Goal: Task Accomplishment & Management: Complete application form

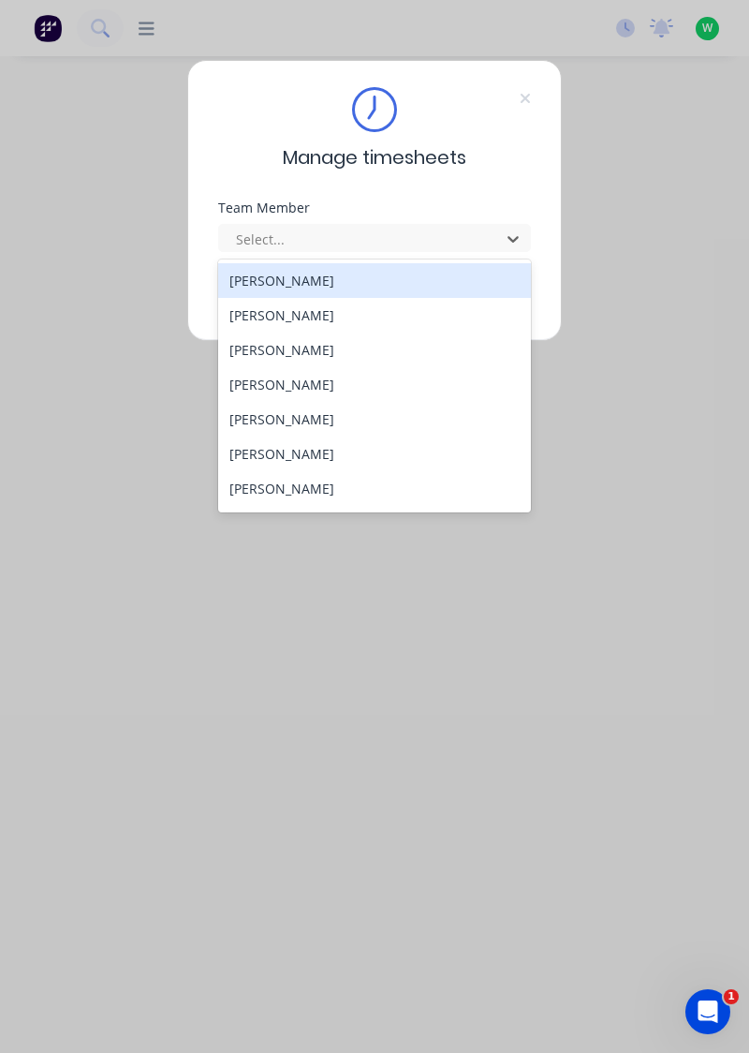
click at [303, 451] on div "[PERSON_NAME]" at bounding box center [375, 453] width 314 height 35
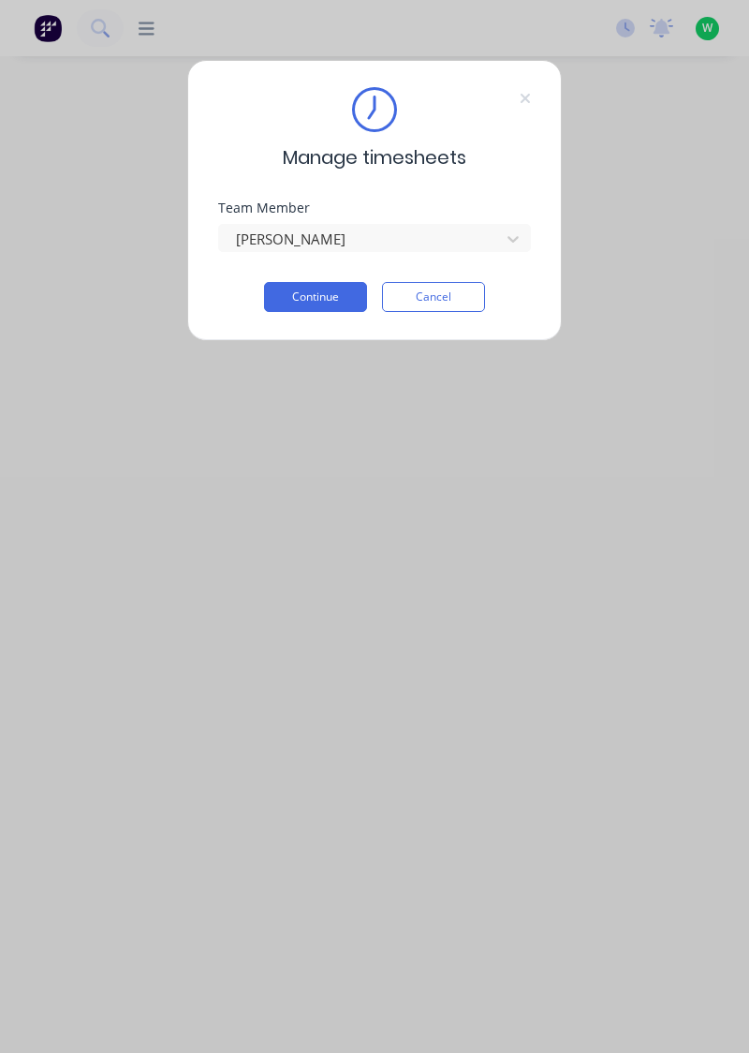
click at [329, 302] on button "Continue" at bounding box center [315, 297] width 103 height 30
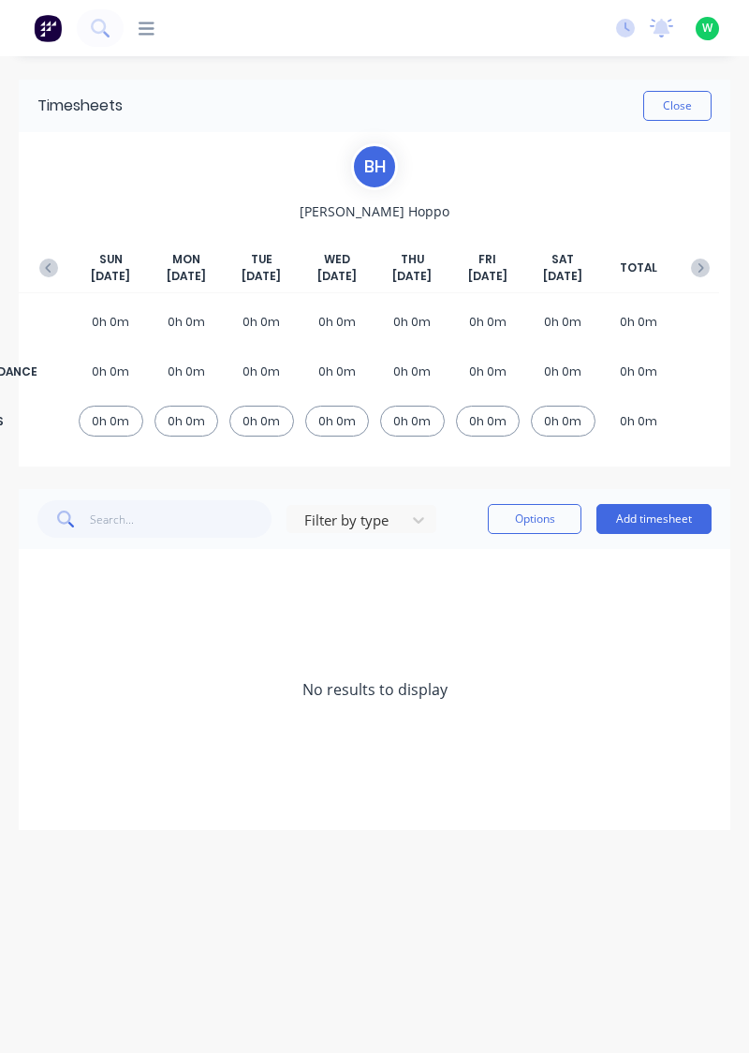
click at [670, 522] on button "Add timesheet" at bounding box center [654, 519] width 115 height 30
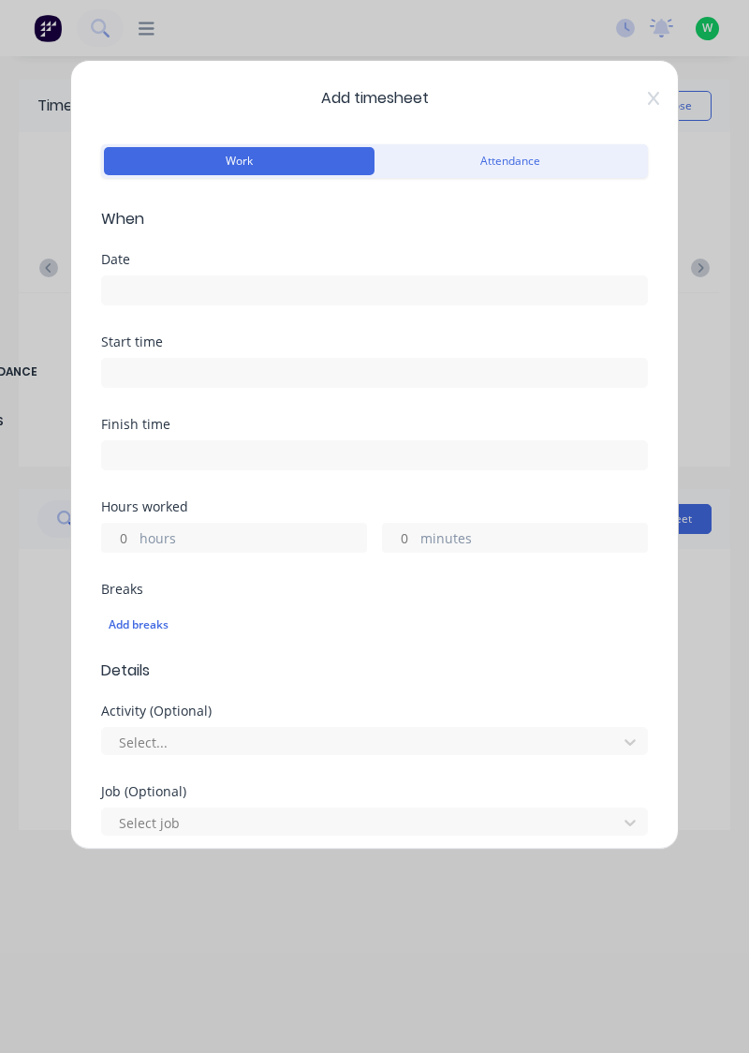
click at [187, 292] on input at bounding box center [374, 290] width 545 height 28
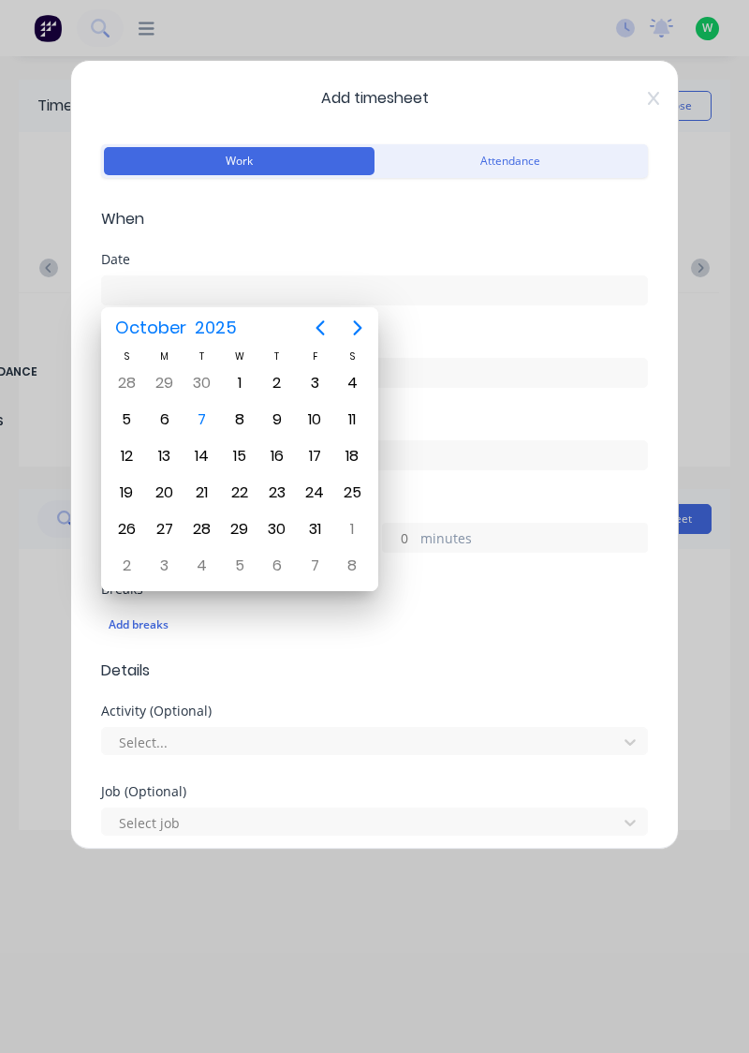
click at [197, 416] on div "7" at bounding box center [202, 419] width 28 height 28
type input "[DATE]"
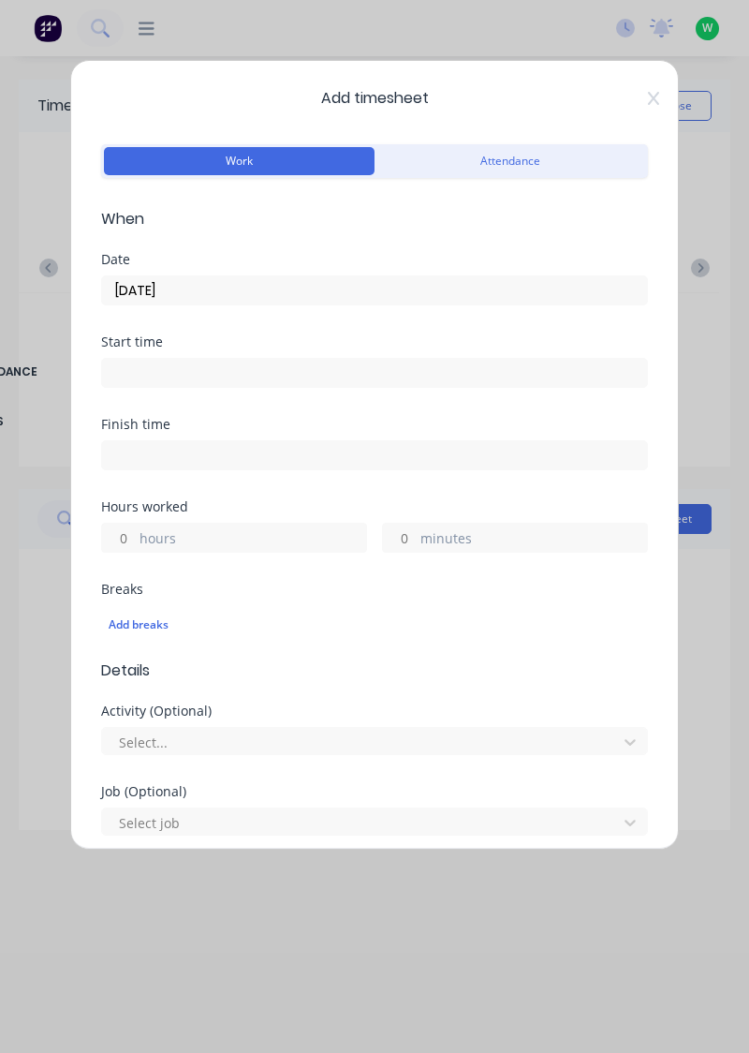
click at [219, 539] on label "hours" at bounding box center [253, 539] width 227 height 23
click at [135, 539] on input "hours" at bounding box center [118, 537] width 33 height 28
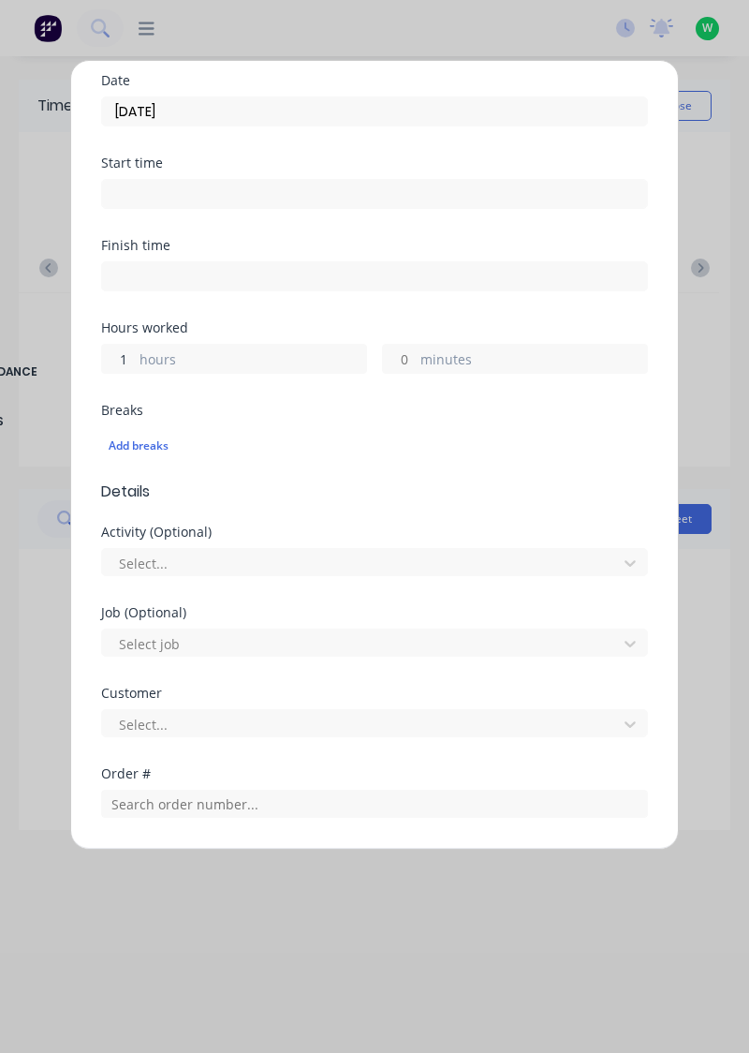
scroll to position [180, 0]
type input "1"
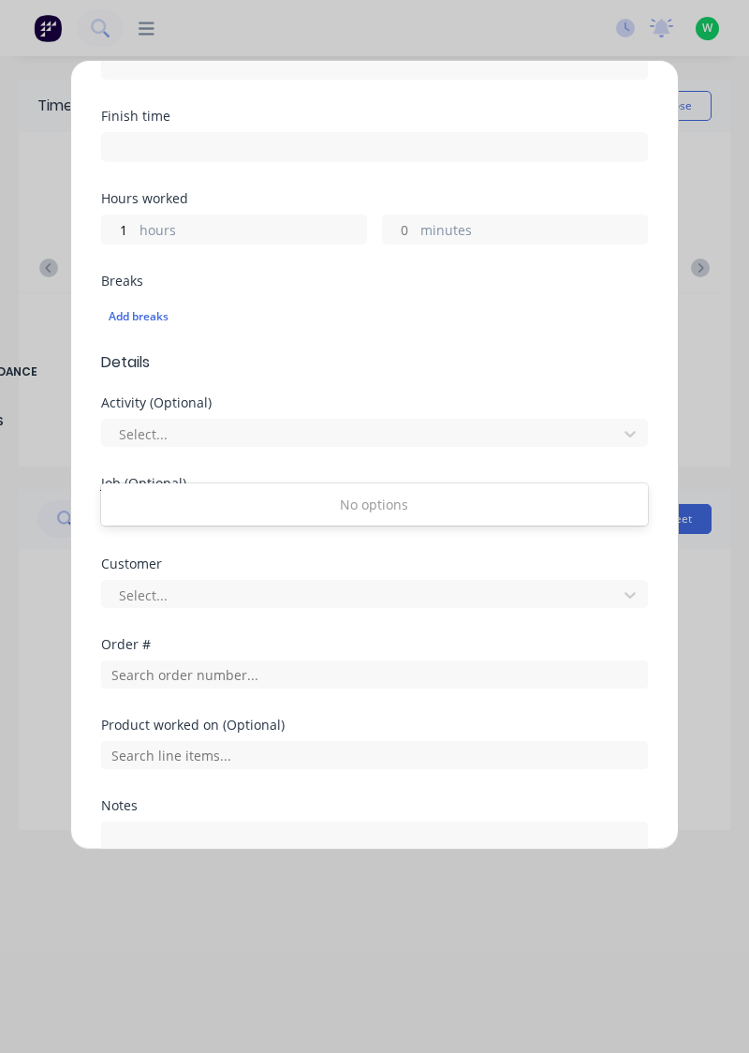
scroll to position [356, 0]
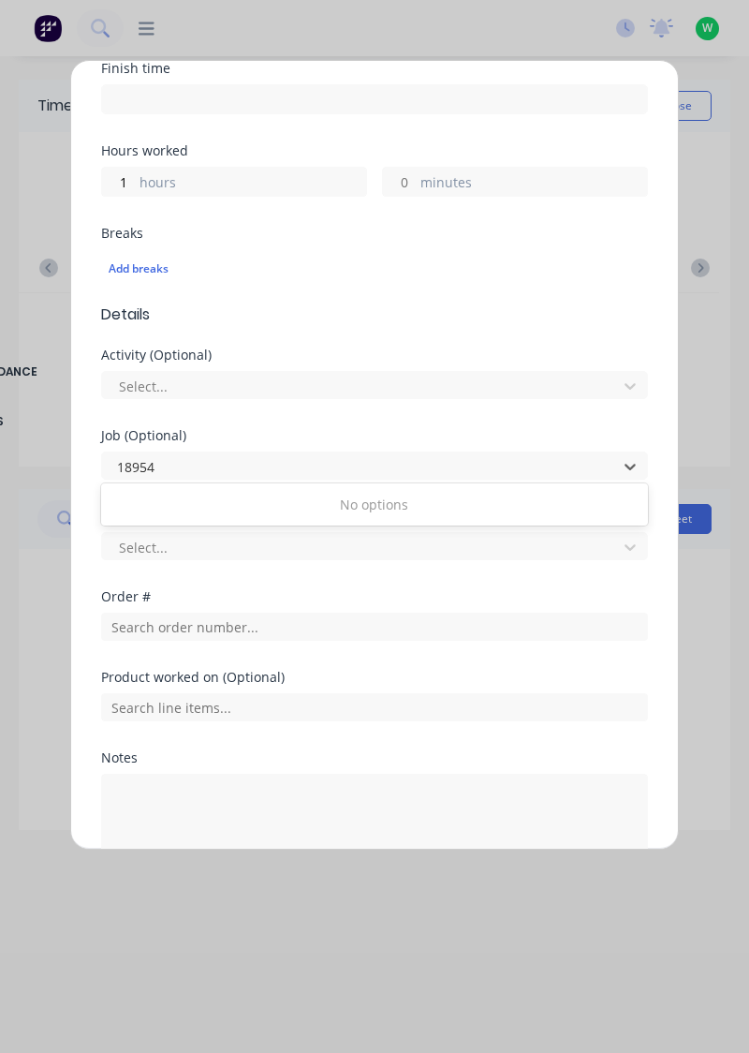
type input "18954"
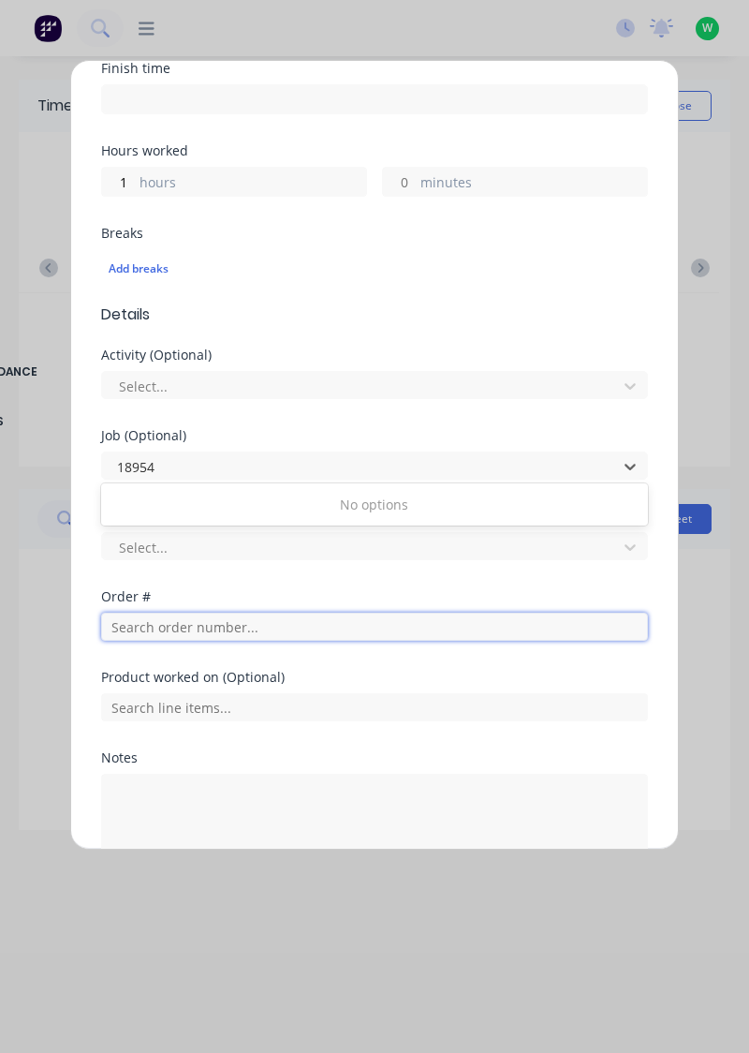
click at [215, 631] on input "text" at bounding box center [374, 626] width 547 height 28
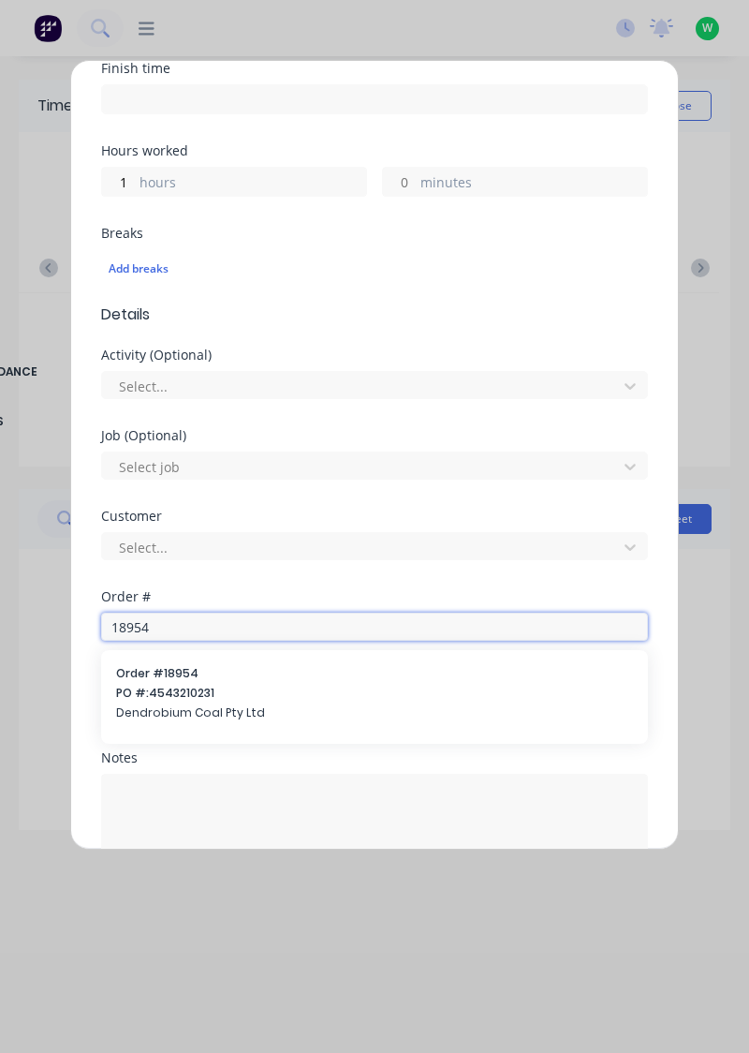
scroll to position [463, 0]
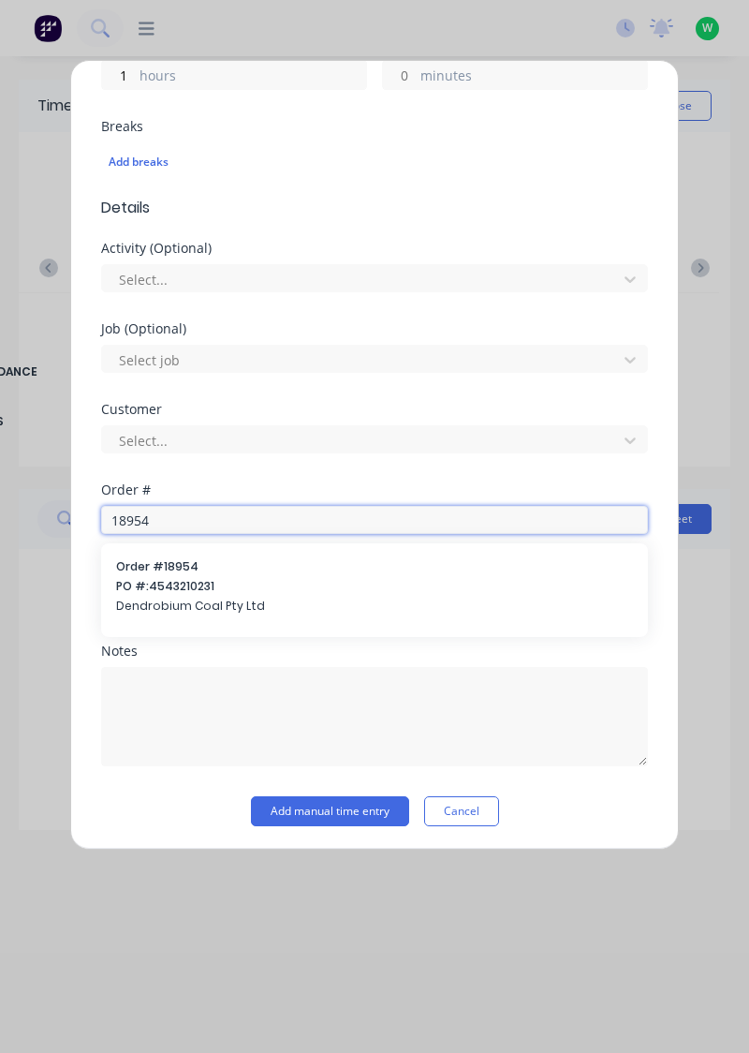
type input "18954"
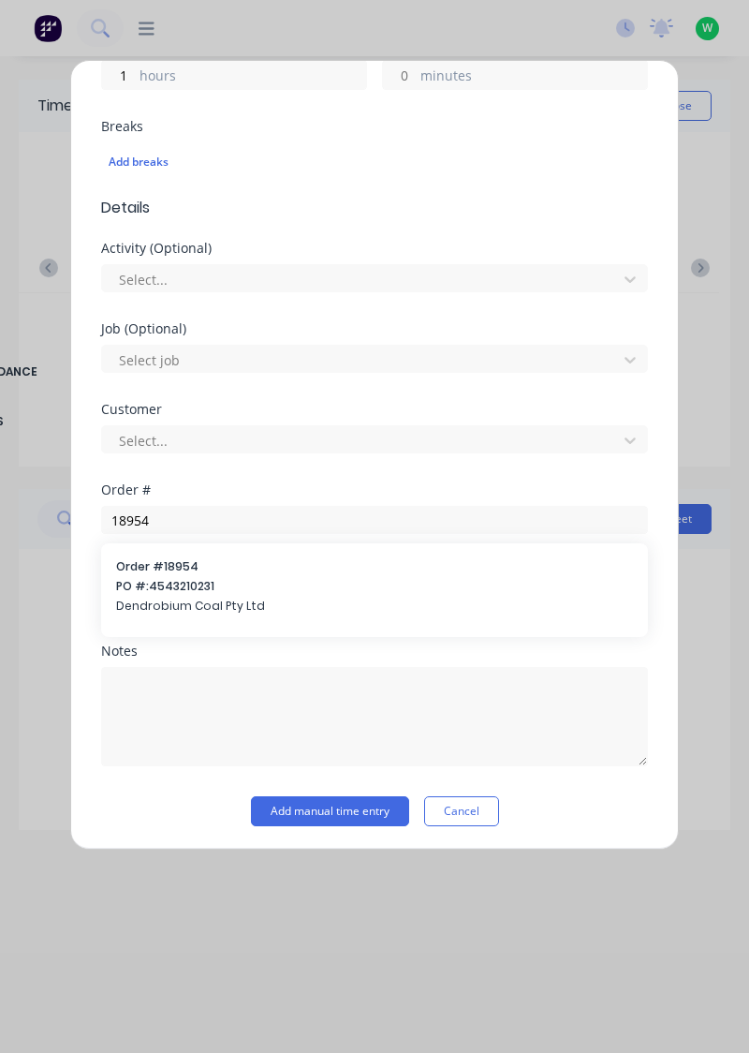
click at [221, 603] on span "Dendrobium Coal Pty Ltd" at bounding box center [374, 605] width 517 height 17
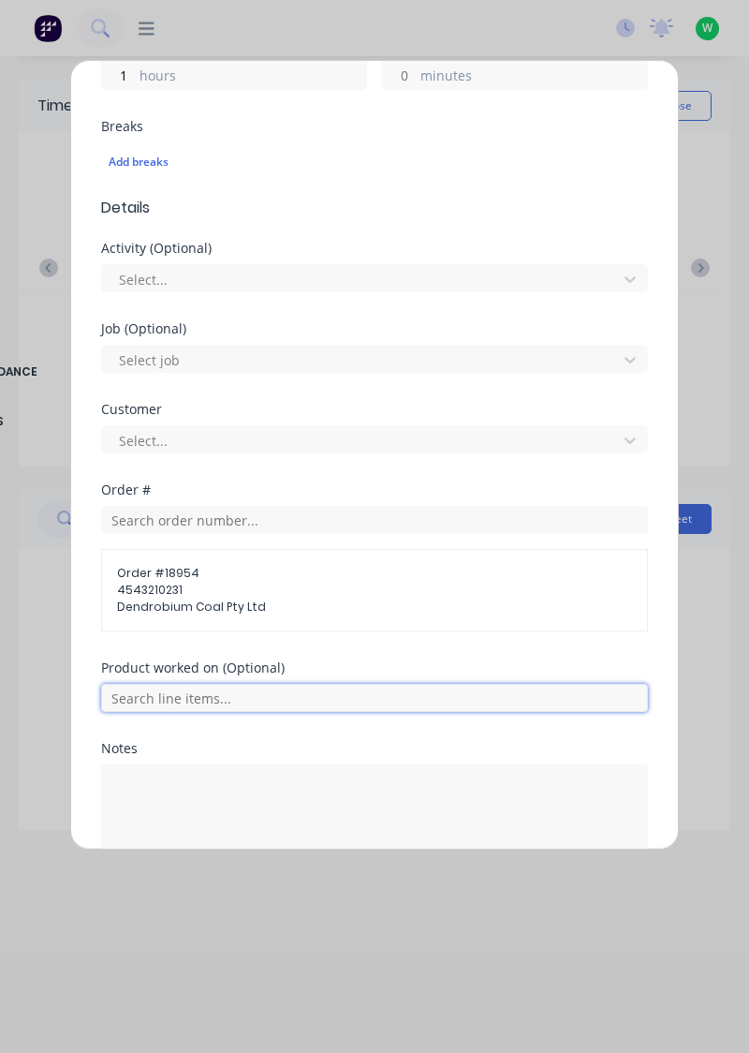
click at [247, 699] on input "text" at bounding box center [374, 698] width 547 height 28
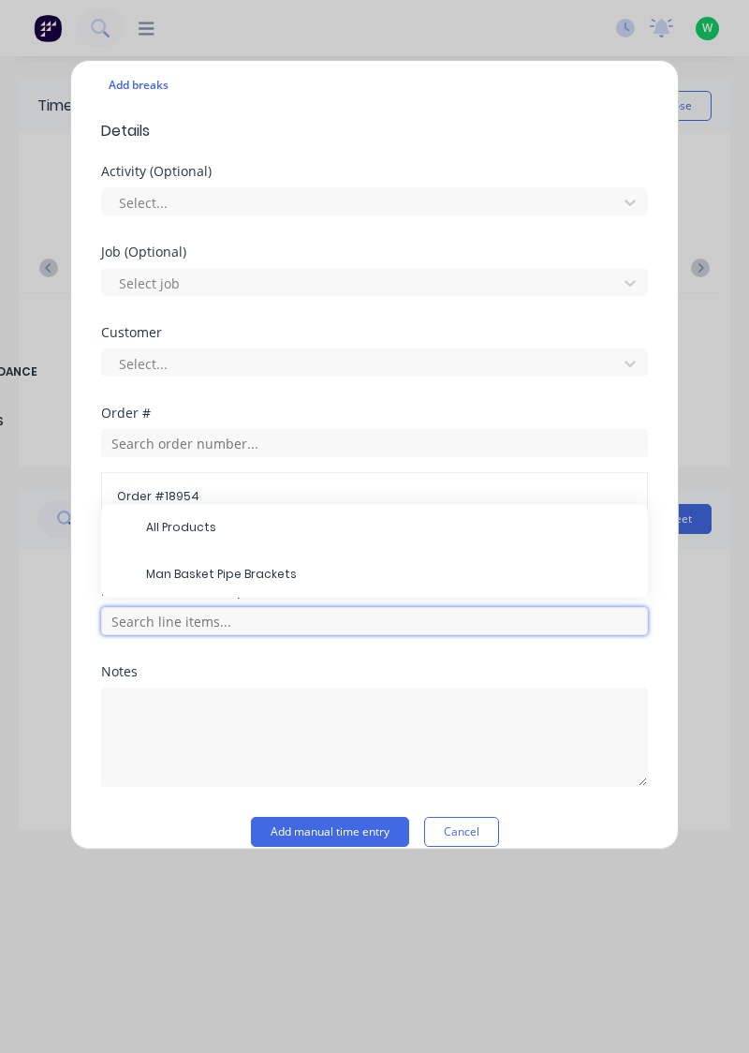
scroll to position [559, 0]
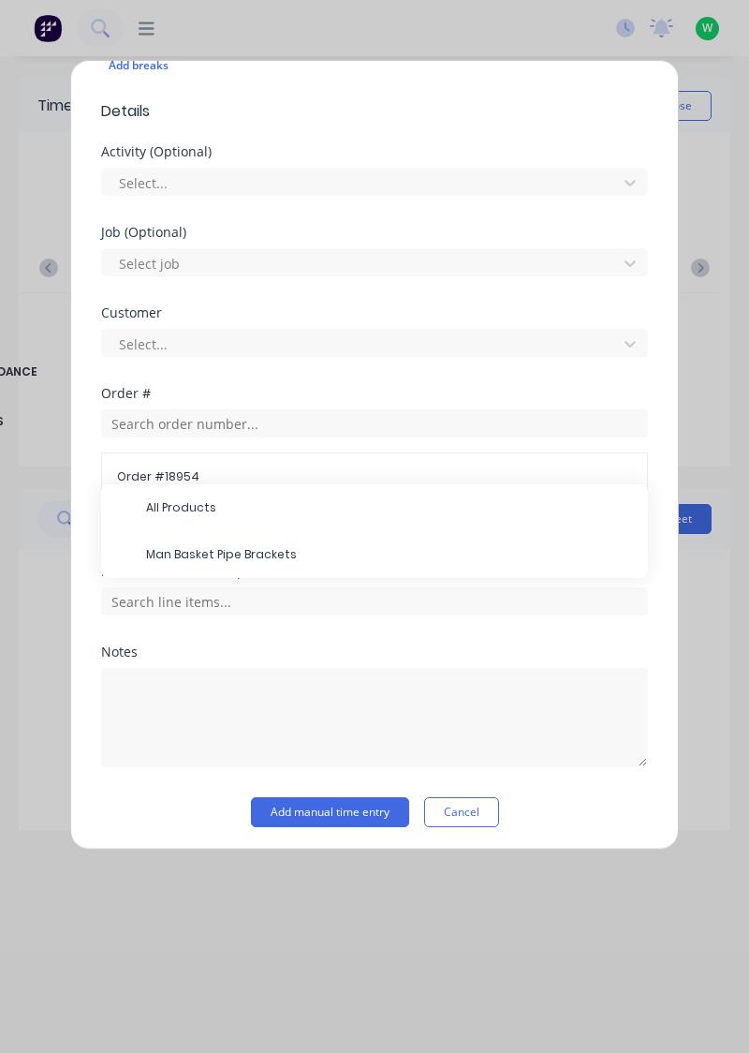
click at [260, 554] on span "Man Basket Pipe Brackets" at bounding box center [389, 554] width 487 height 17
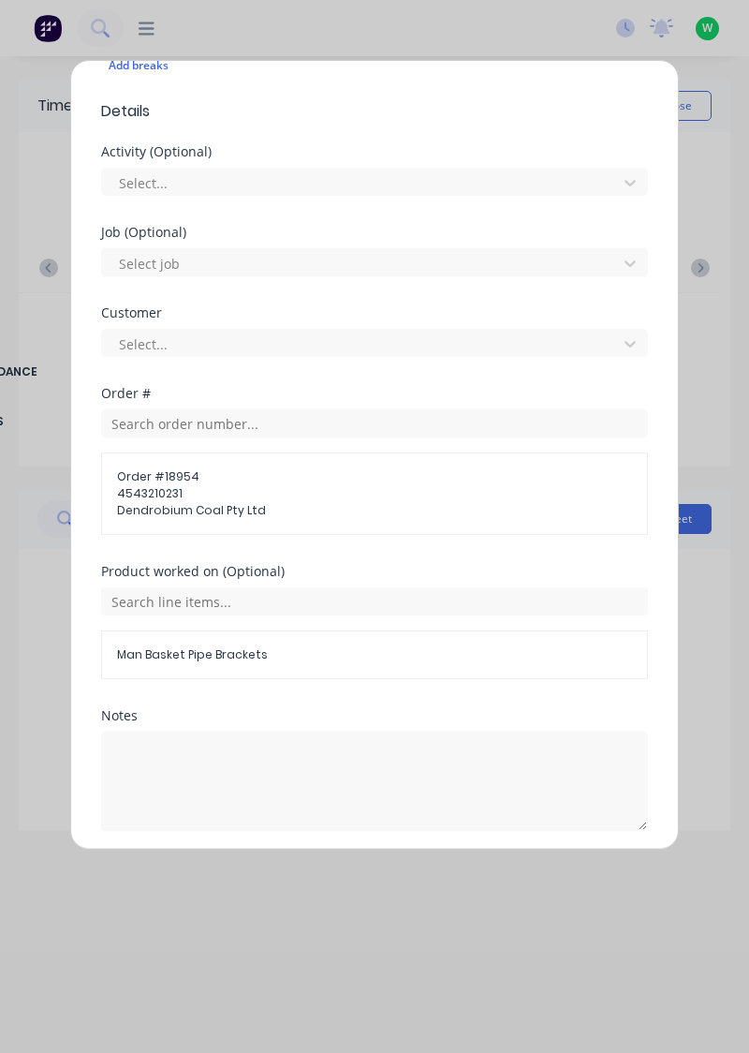
scroll to position [622, 0]
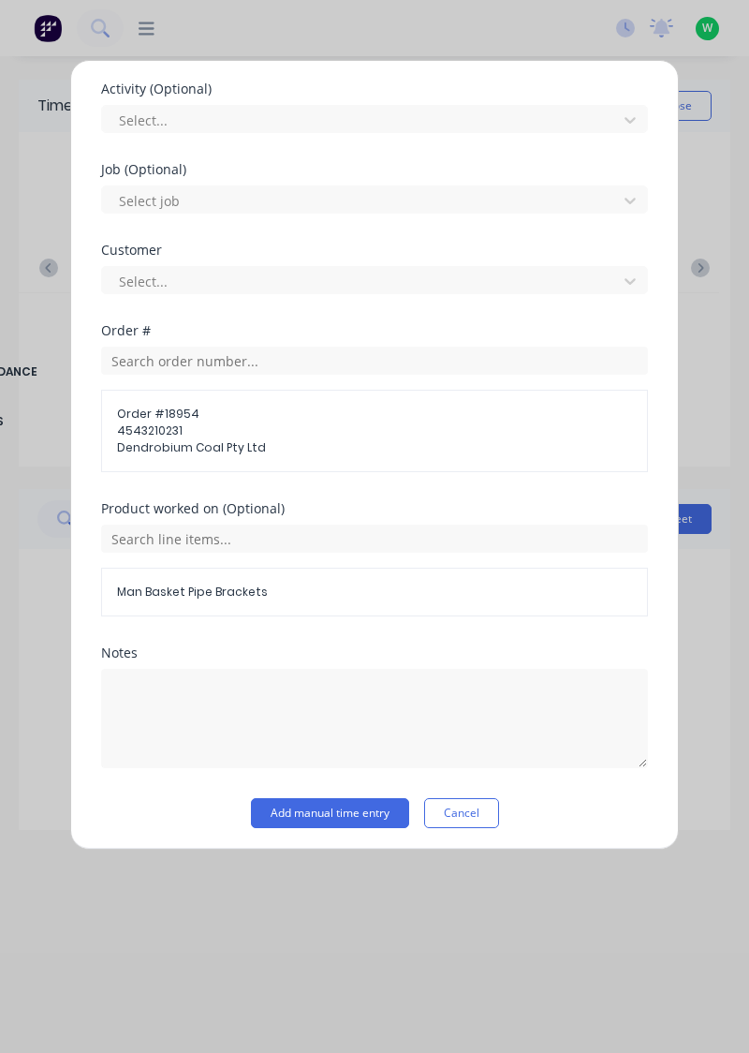
click at [341, 813] on button "Add manual time entry" at bounding box center [330, 813] width 158 height 30
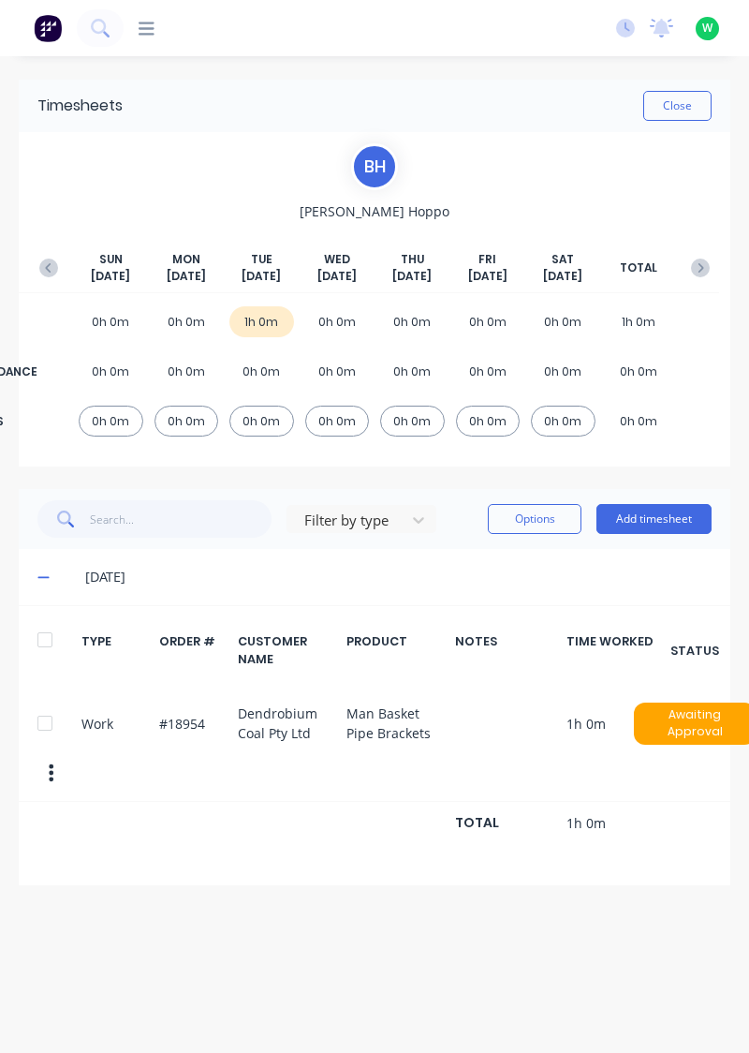
click at [677, 524] on button "Add timesheet" at bounding box center [654, 519] width 115 height 30
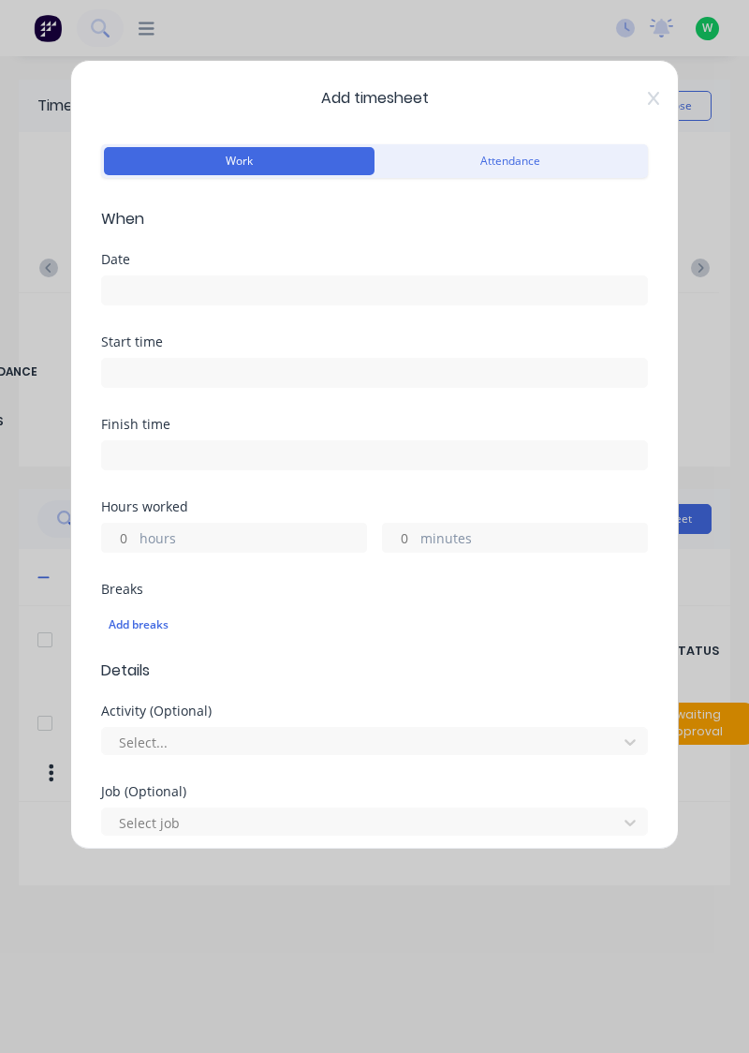
click at [239, 291] on input at bounding box center [374, 290] width 545 height 28
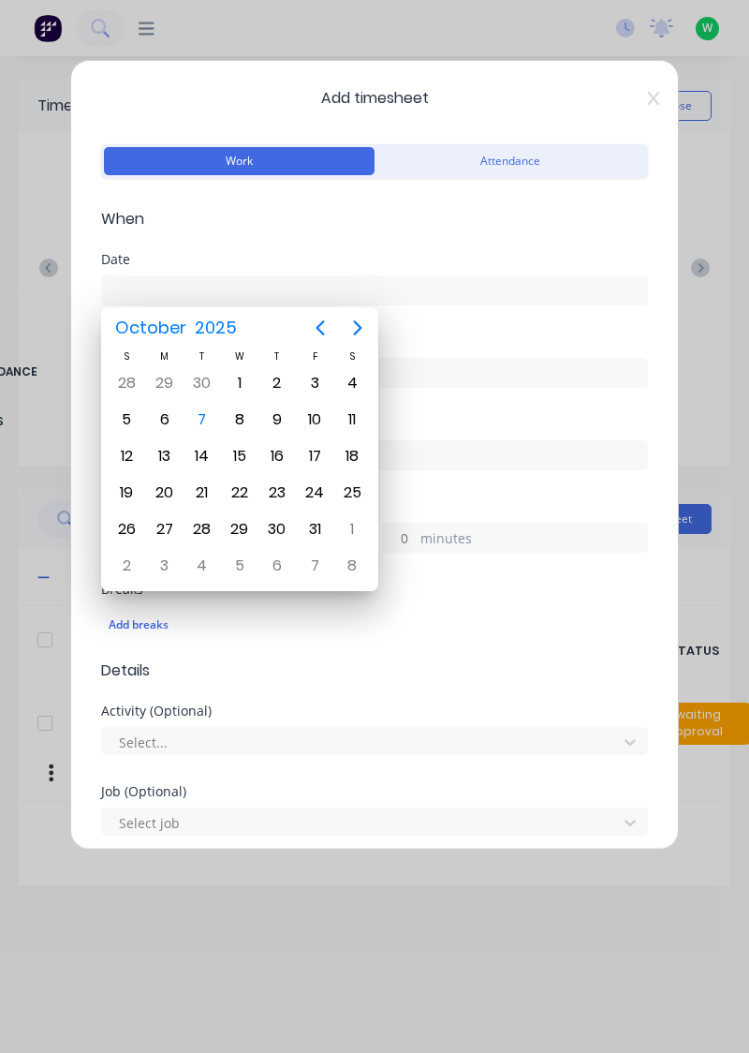
click at [205, 423] on div "7" at bounding box center [202, 419] width 28 height 28
type input "[DATE]"
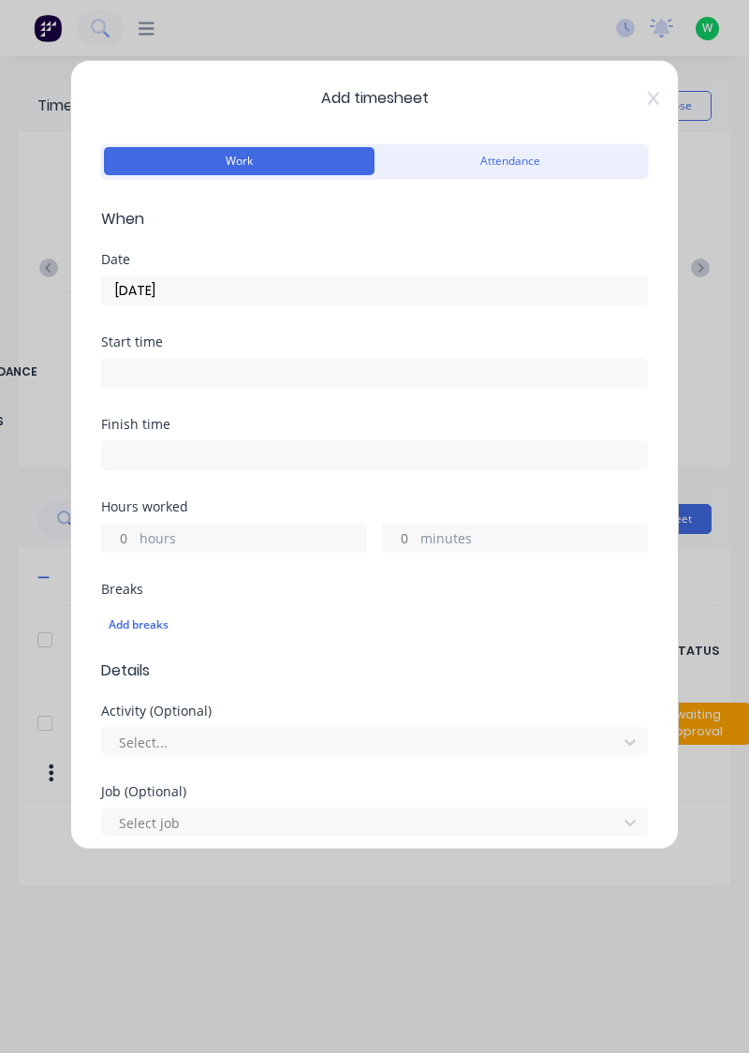
click at [223, 547] on label "hours" at bounding box center [253, 539] width 227 height 23
click at [135, 547] on input "hours" at bounding box center [118, 537] width 33 height 28
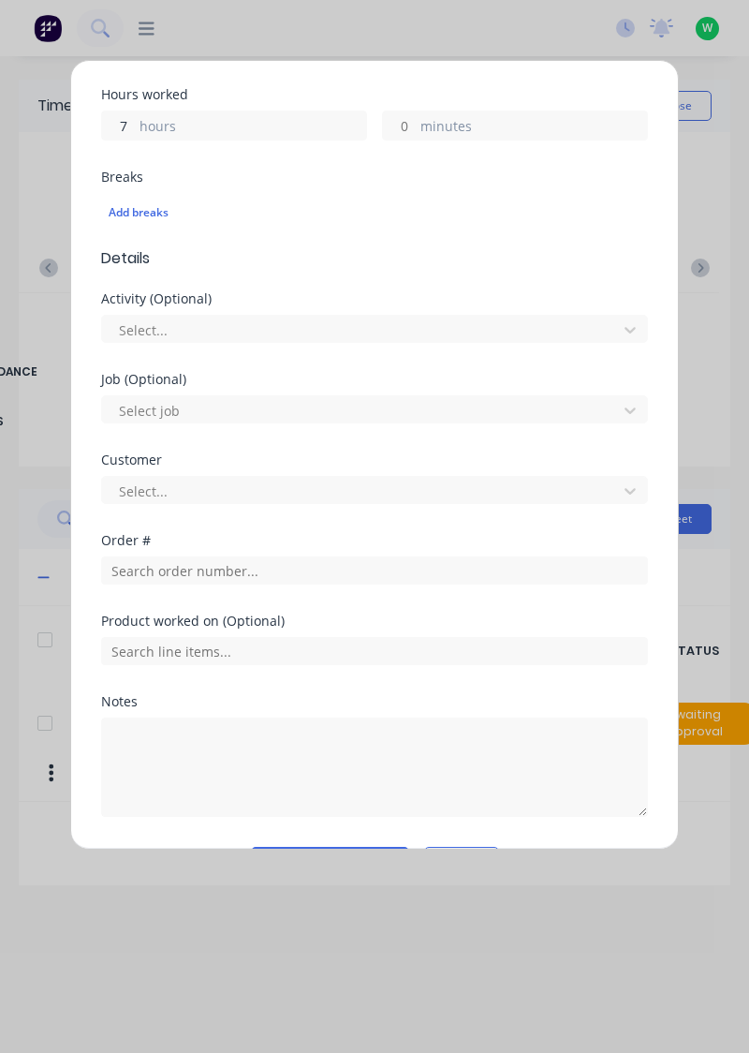
scroll to position [416, 0]
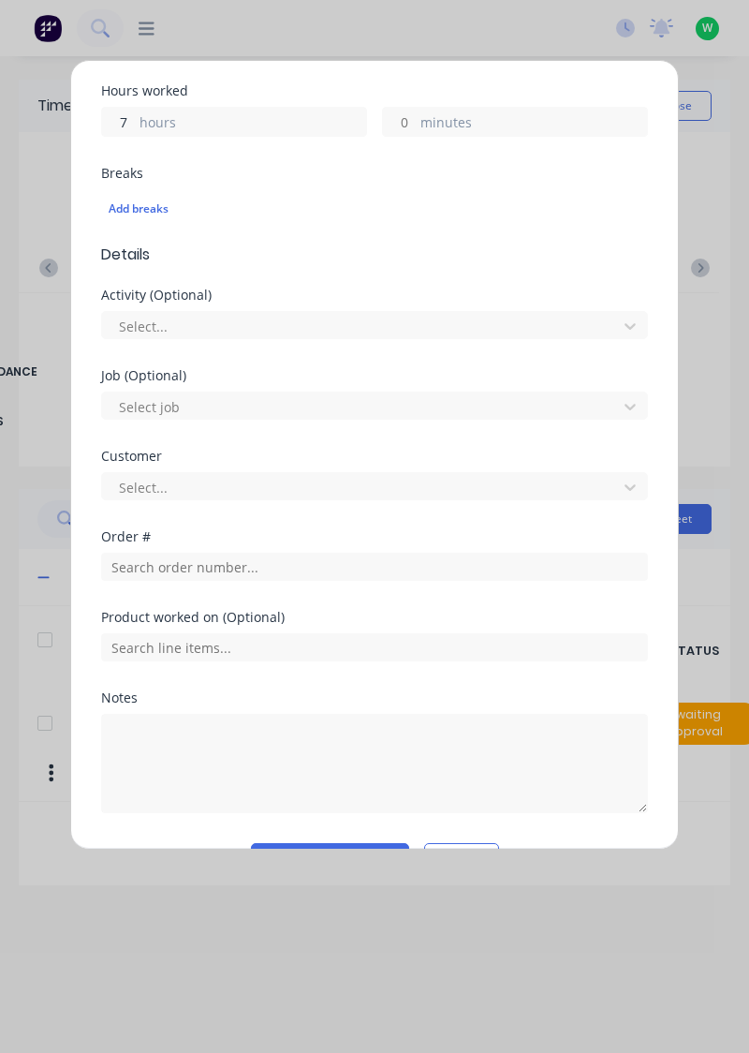
type input "7"
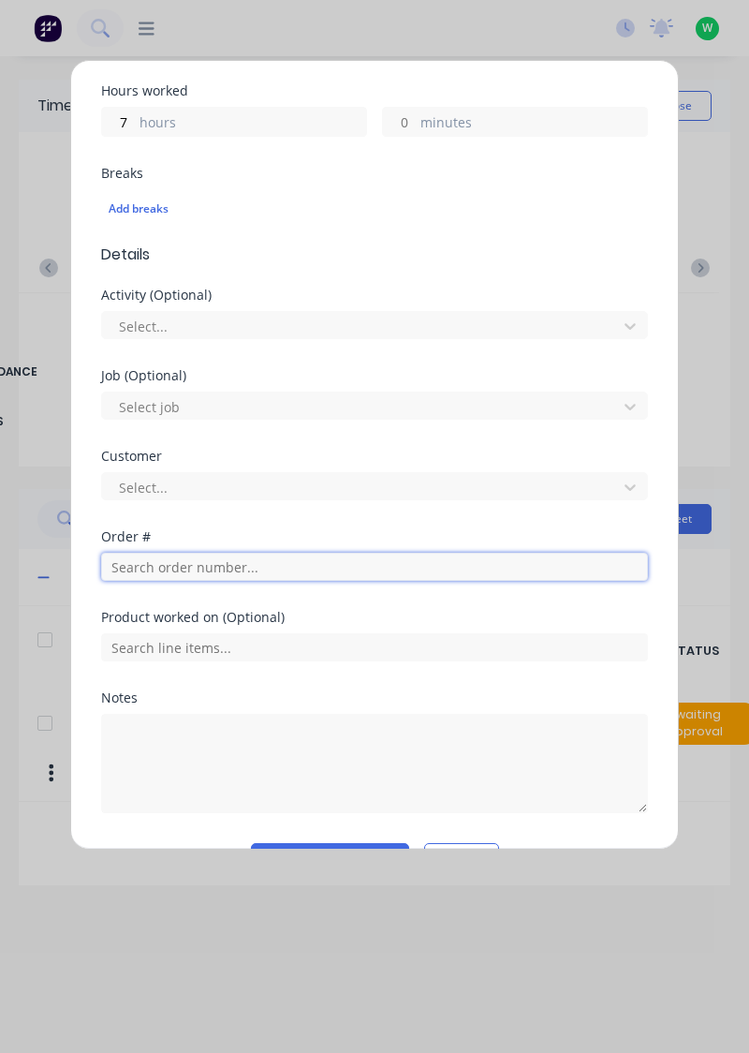
click at [206, 567] on input "text" at bounding box center [374, 567] width 547 height 28
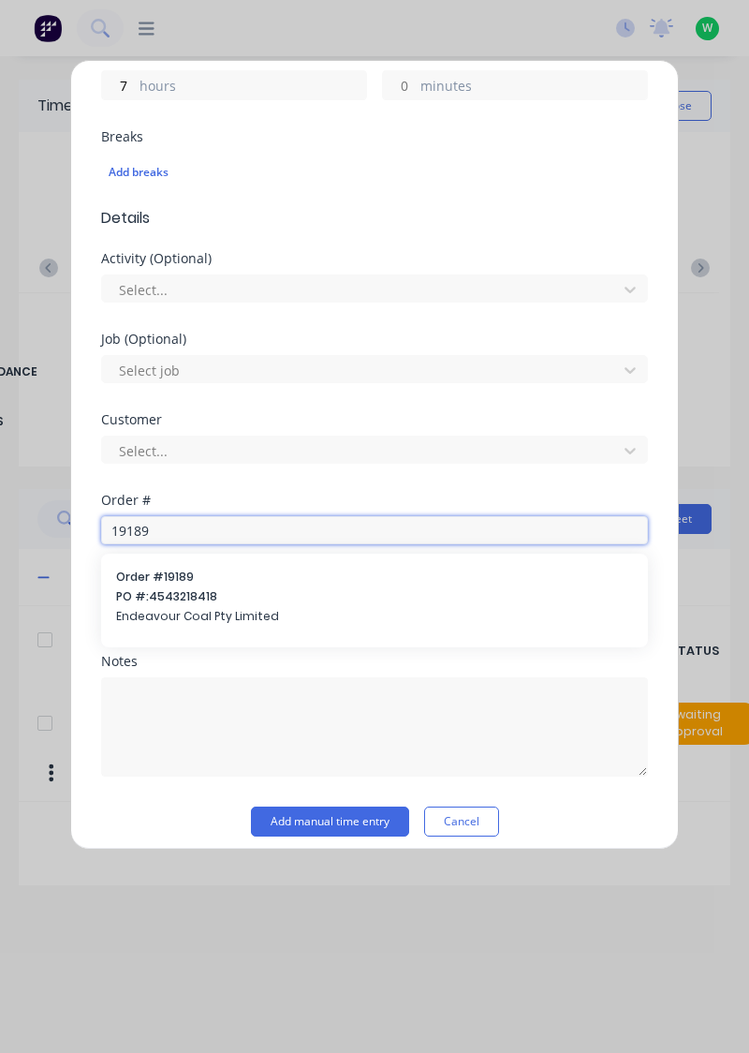
scroll to position [463, 0]
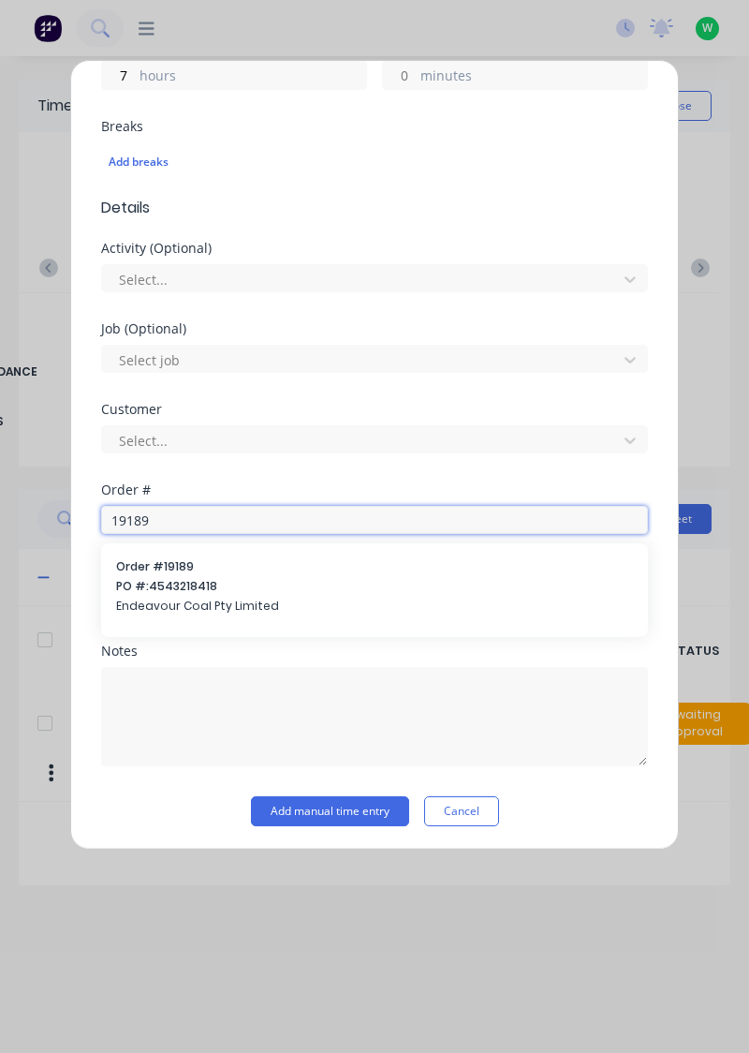
type input "19189"
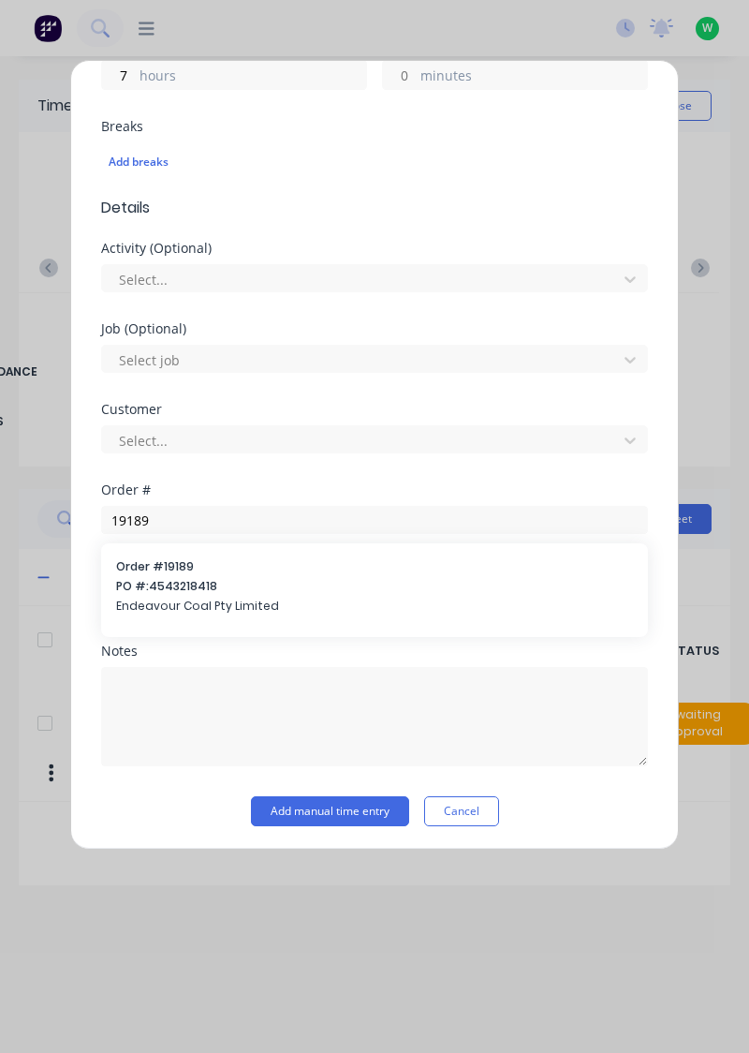
click at [240, 611] on span "Endeavour Coal Pty Limited" at bounding box center [374, 605] width 517 height 17
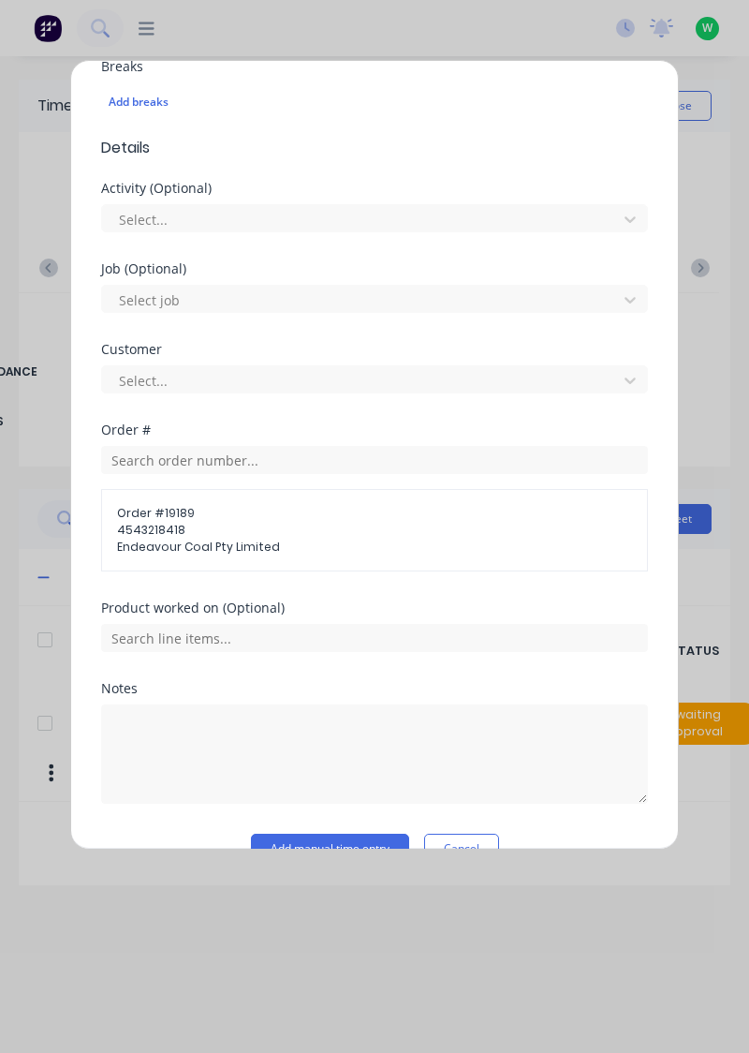
scroll to position [559, 0]
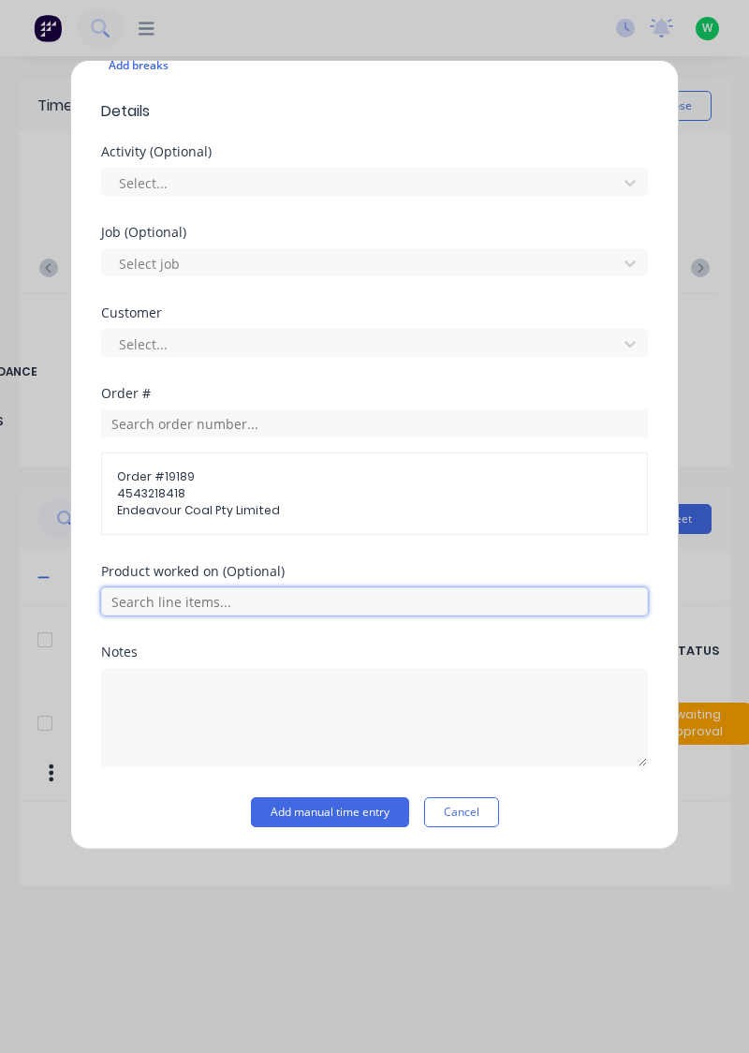
click at [238, 609] on input "text" at bounding box center [374, 601] width 547 height 28
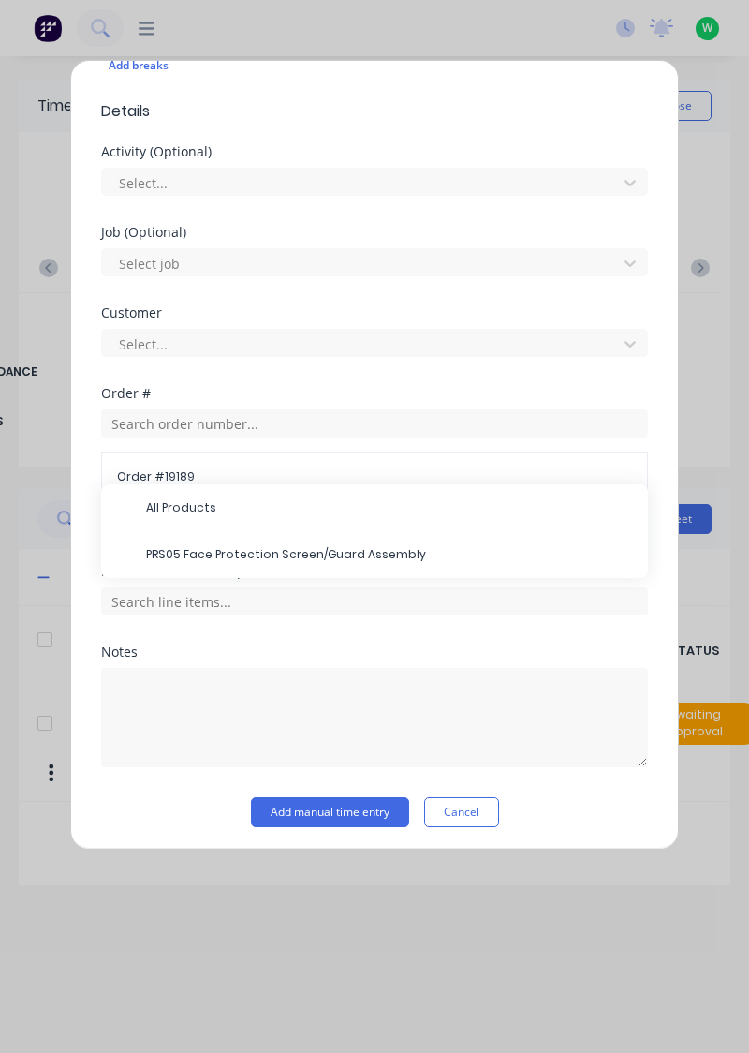
click at [265, 549] on span "PRS05 Face Protection Screen/Guard Assembly" at bounding box center [389, 554] width 487 height 17
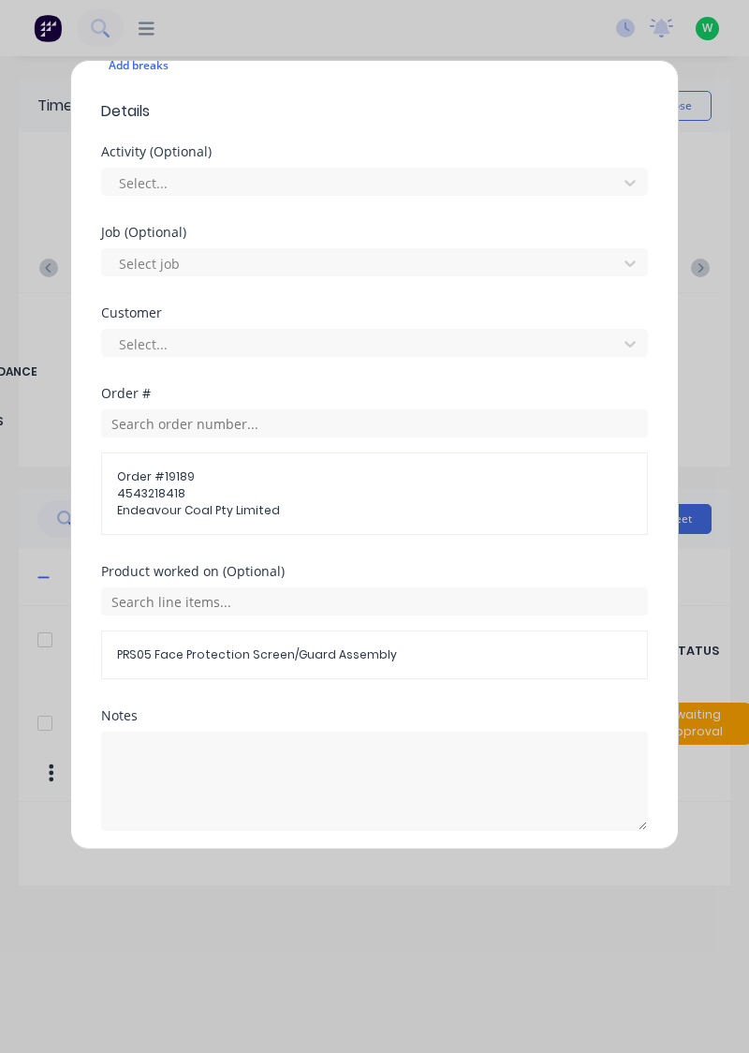
scroll to position [622, 0]
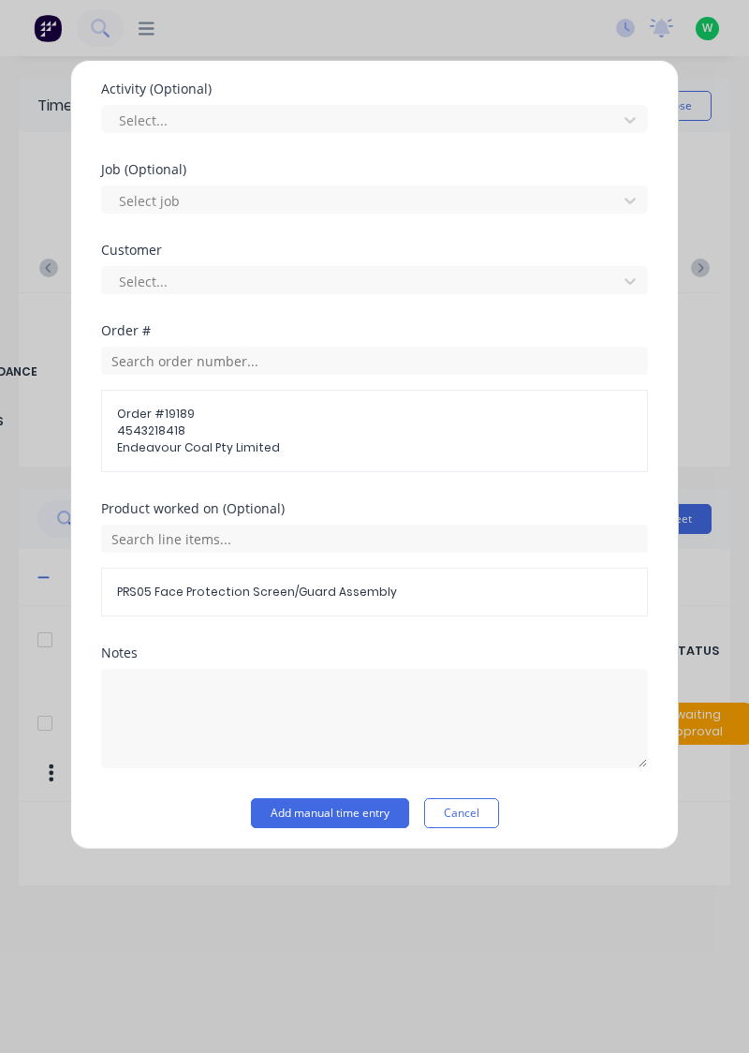
click at [326, 811] on button "Add manual time entry" at bounding box center [330, 813] width 158 height 30
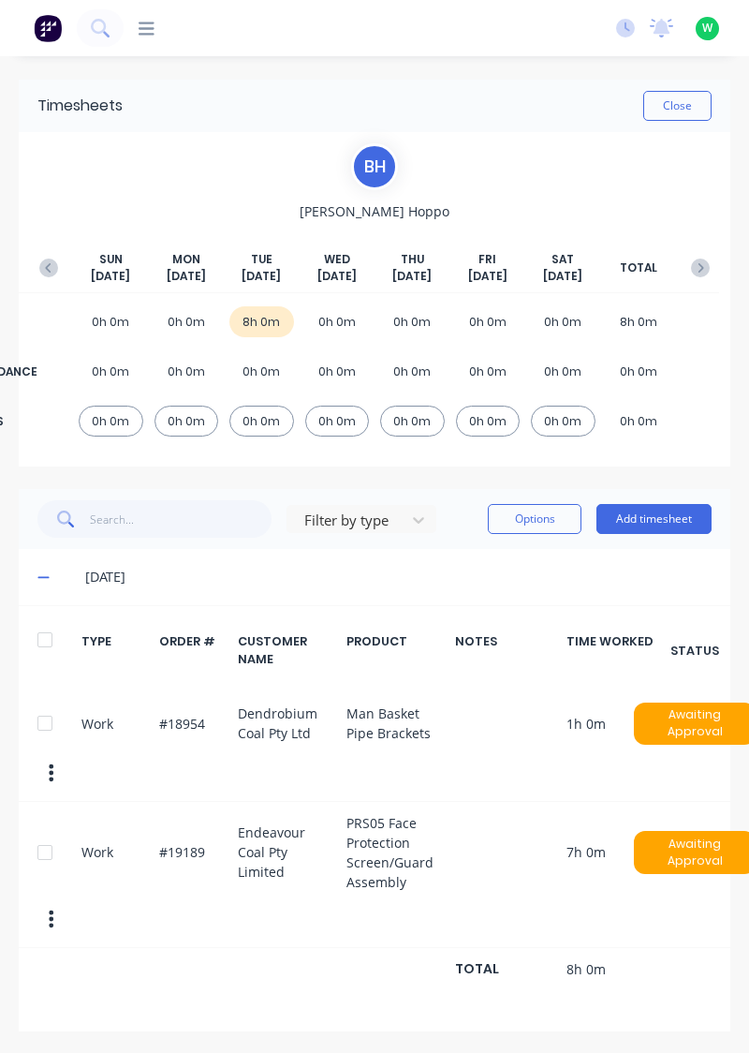
click at [687, 103] on button "Close" at bounding box center [677, 106] width 68 height 30
